Goal: Complete application form

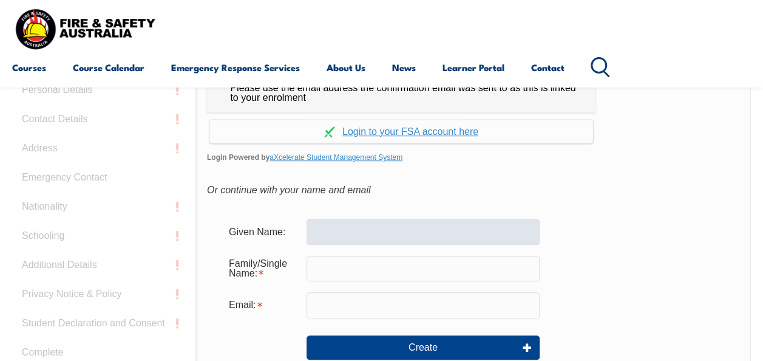
scroll to position [348, 0]
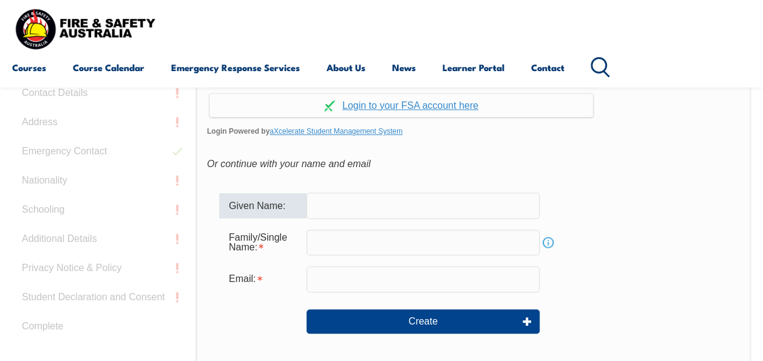
click at [400, 207] on input "text" at bounding box center [423, 206] width 233 height 26
type input "[PERSON_NAME]"
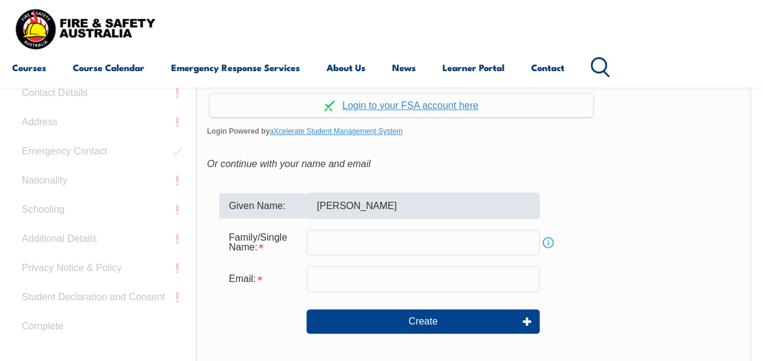
type input "Mtengezanwa"
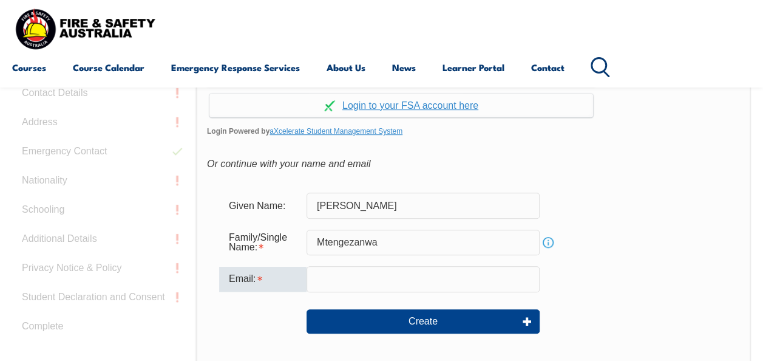
click at [370, 272] on input "email" at bounding box center [423, 279] width 233 height 26
type input "[PERSON_NAME][EMAIL_ADDRESS][DOMAIN_NAME]"
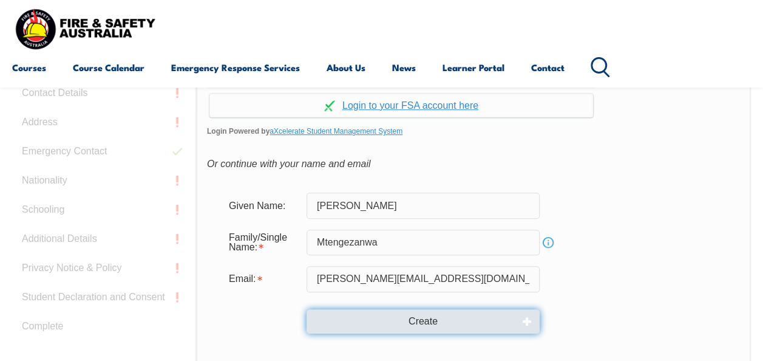
click at [389, 318] on button "Create" at bounding box center [423, 321] width 233 height 24
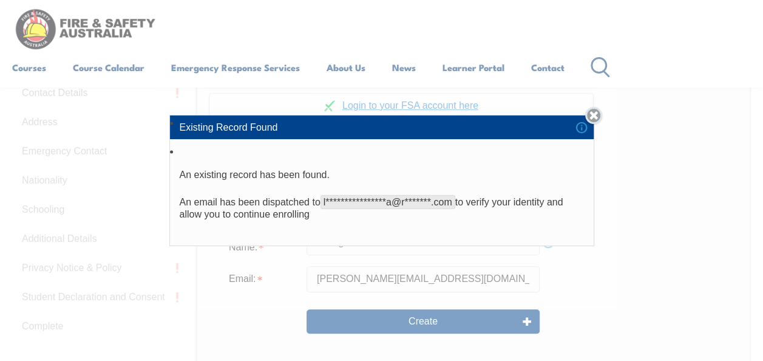
click at [600, 114] on link "Close" at bounding box center [593, 115] width 17 height 17
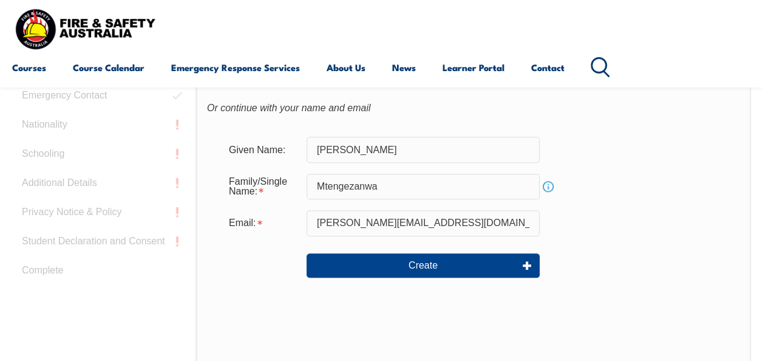
scroll to position [409, 0]
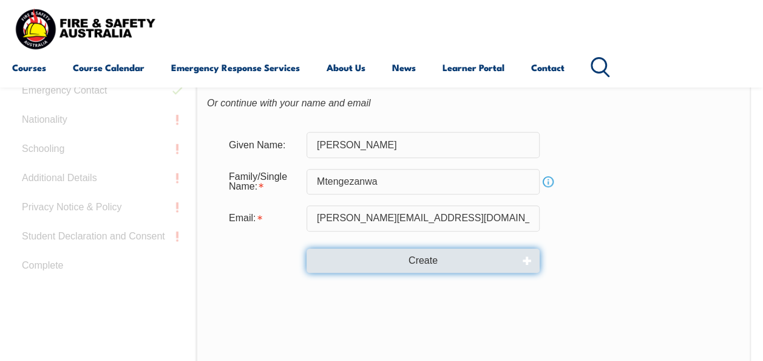
click at [424, 256] on button "Create" at bounding box center [423, 260] width 233 height 24
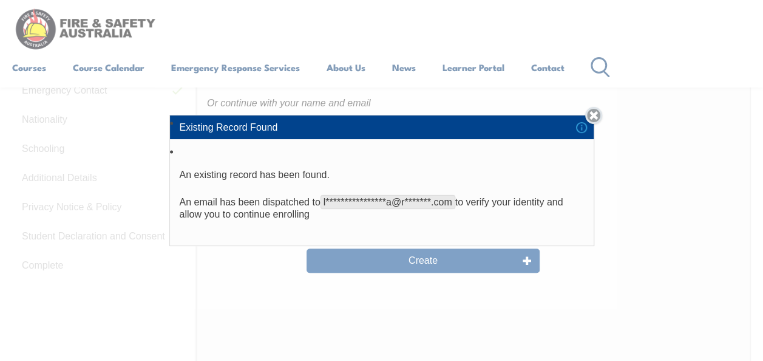
click at [595, 115] on link "Close" at bounding box center [593, 115] width 17 height 17
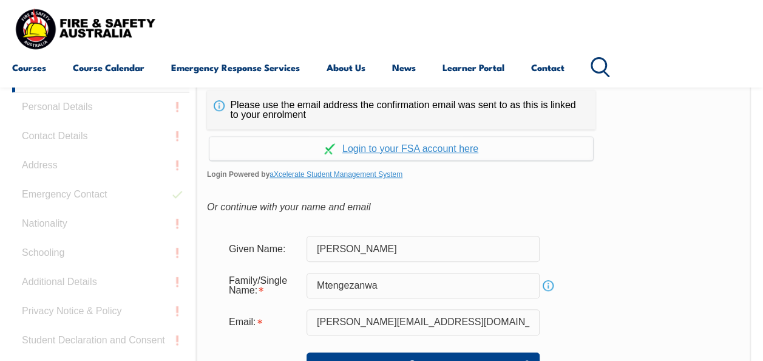
scroll to position [105, 0]
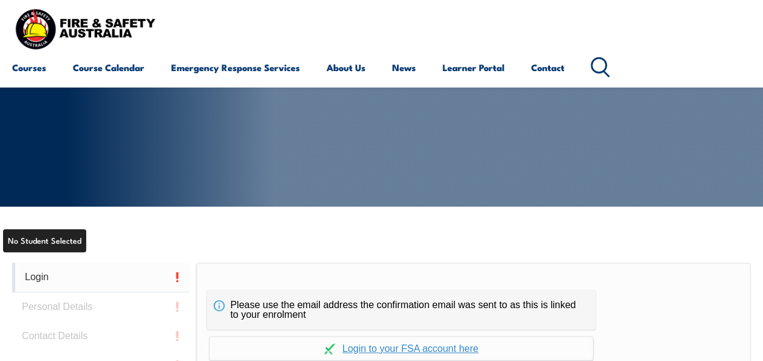
click at [67, 276] on link "Login" at bounding box center [100, 277] width 177 height 30
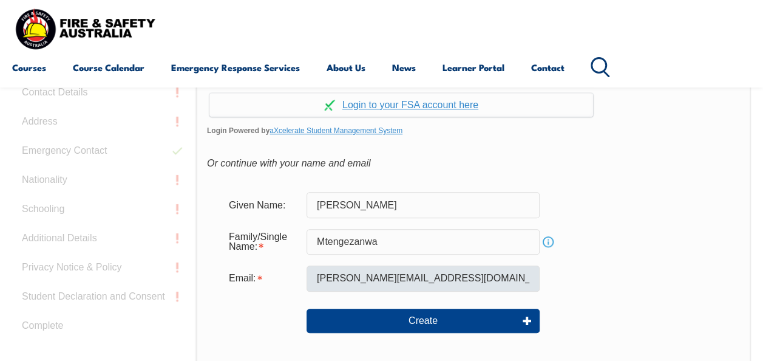
scroll to position [367, 0]
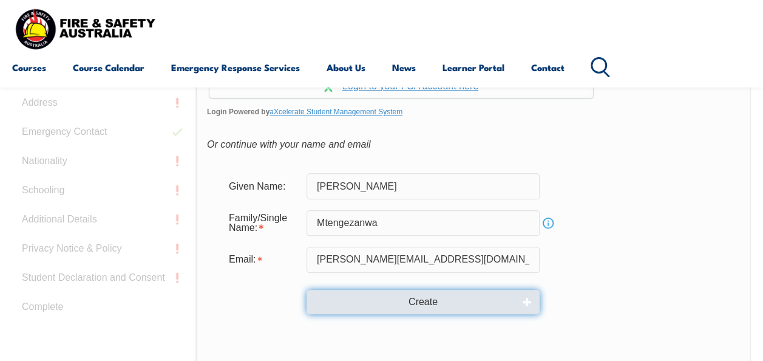
click at [395, 305] on button "Create" at bounding box center [423, 302] width 233 height 24
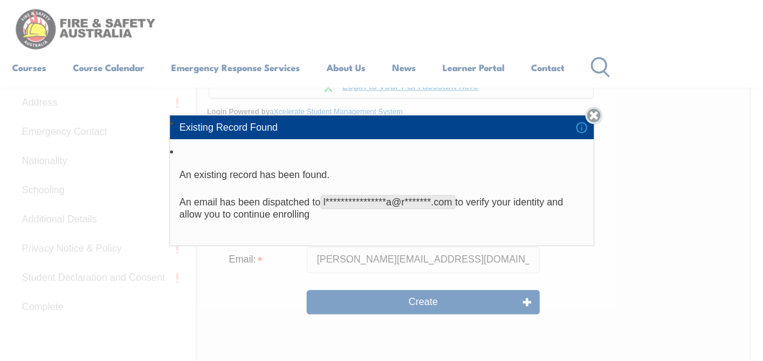
click at [597, 111] on link "Close" at bounding box center [593, 115] width 17 height 17
